Goal: Task Accomplishment & Management: Complete application form

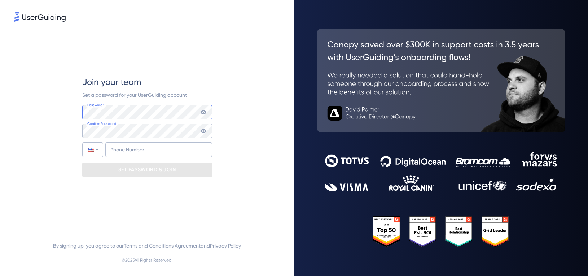
click at [0, 276] on com-1password-button at bounding box center [0, 276] width 0 height 0
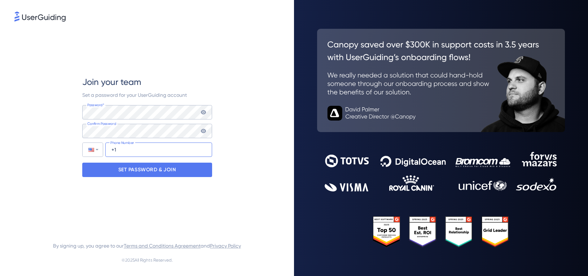
click at [154, 150] on input "+1" at bounding box center [158, 150] width 107 height 14
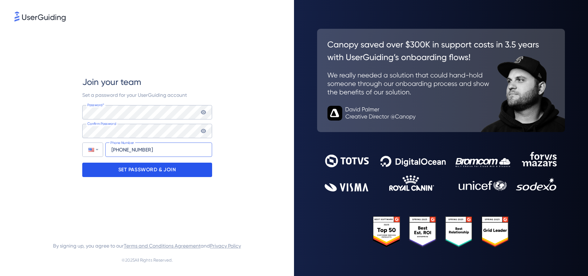
type input "[PHONE_NUMBER]"
click at [163, 171] on p "SET PASSWORD & JOIN" at bounding box center [147, 170] width 58 height 12
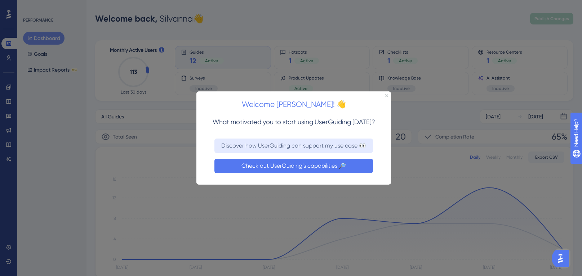
click at [324, 164] on button "Check out UserGuiding’s capabilities 🔎" at bounding box center [293, 166] width 159 height 14
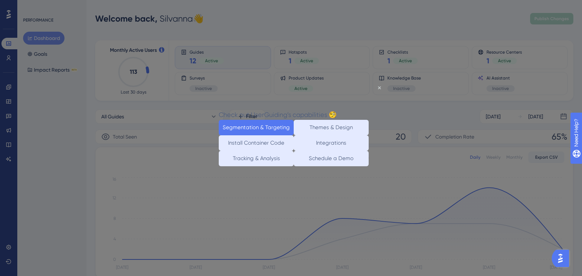
click at [259, 124] on button "Segmentation & Targeting" at bounding box center [256, 128] width 75 height 16
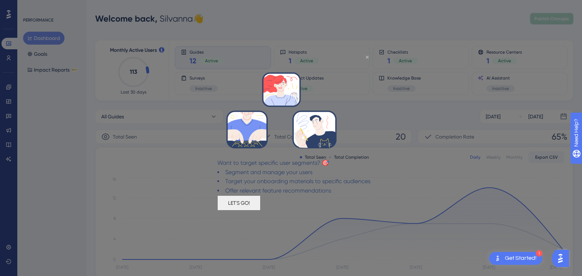
click at [367, 57] on icon "Close Preview" at bounding box center [367, 57] width 3 height 3
